Goal: Task Accomplishment & Management: Use online tool/utility

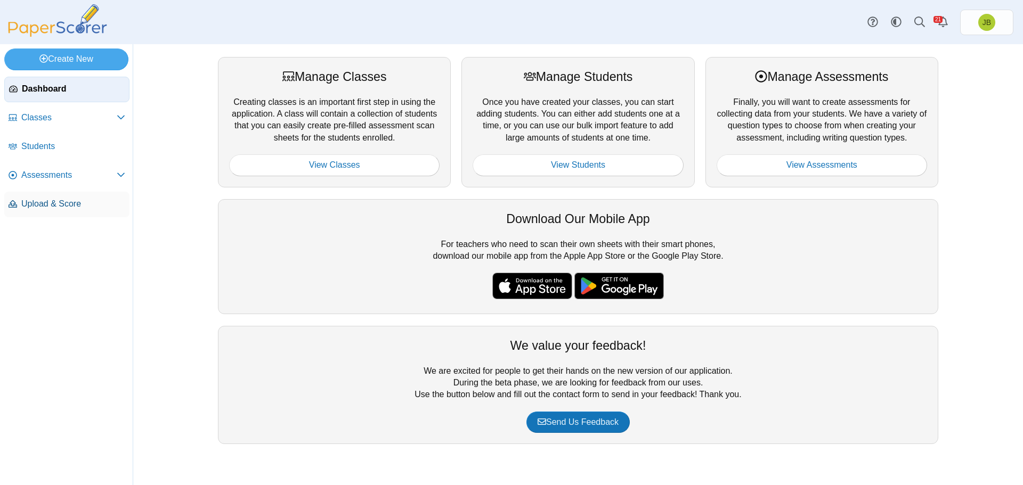
click at [51, 208] on span "Upload & Score" at bounding box center [73, 204] width 104 height 12
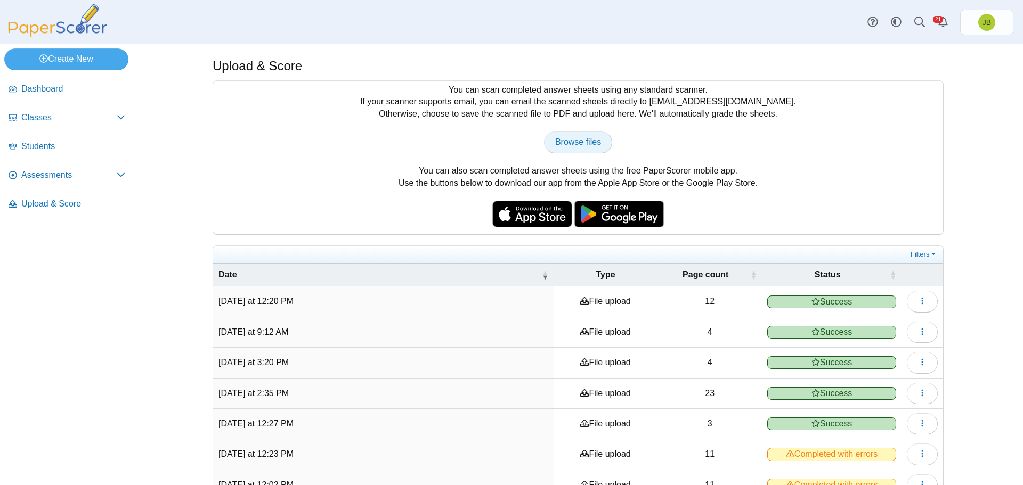
click at [573, 138] on span "Browse files" at bounding box center [578, 141] width 46 height 9
type input "**********"
